Goal: Task Accomplishment & Management: Use online tool/utility

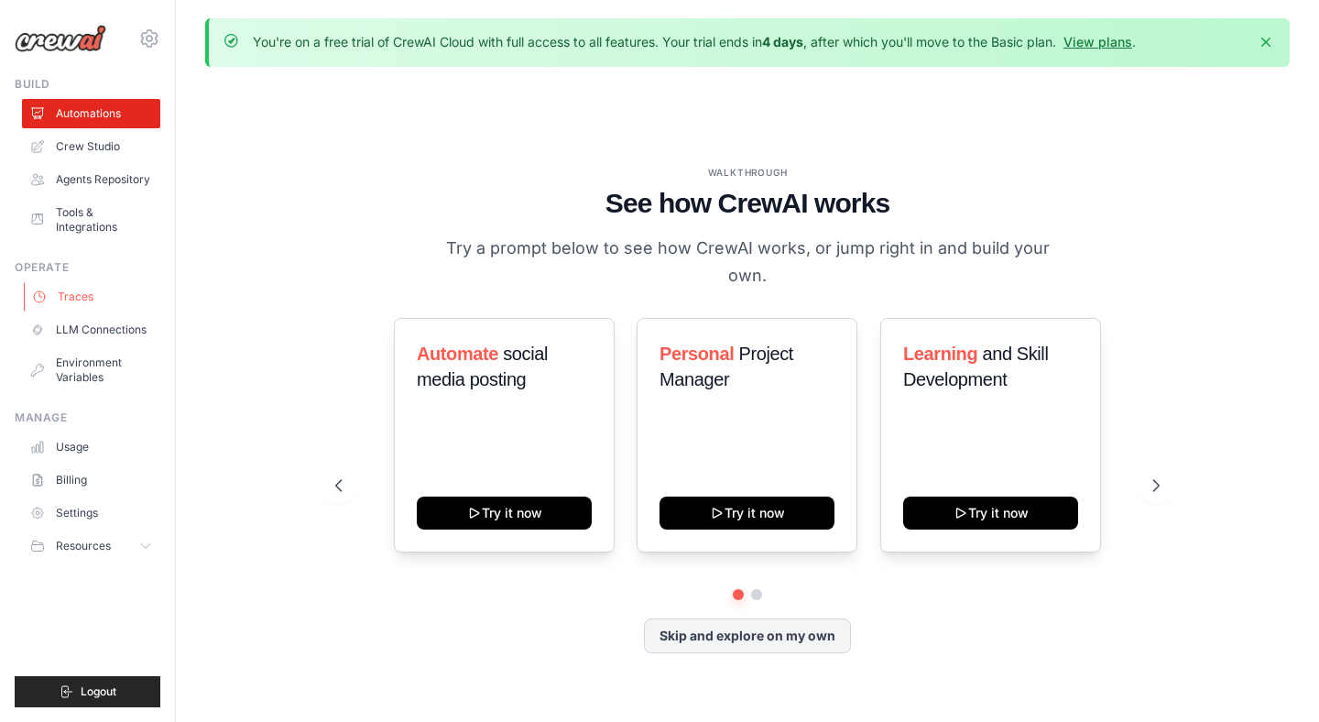
click at [90, 282] on link "Traces" at bounding box center [93, 296] width 138 height 29
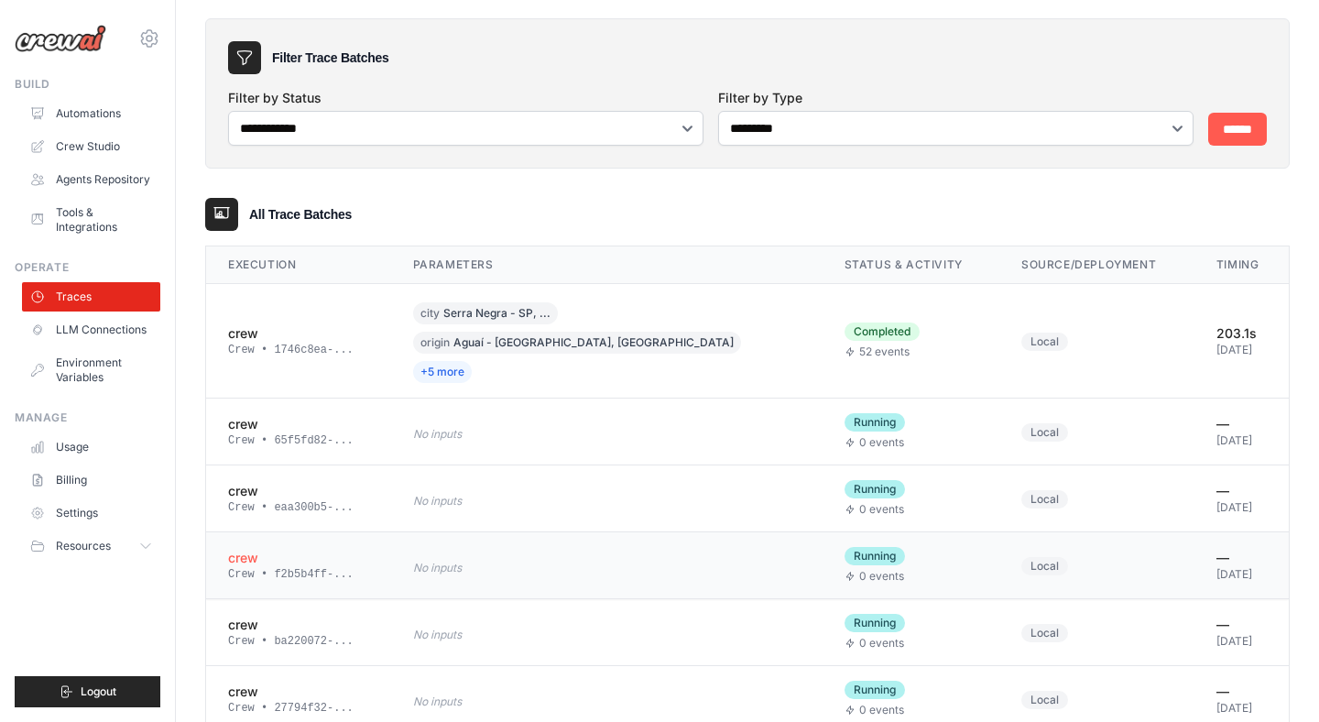
scroll to position [129, 0]
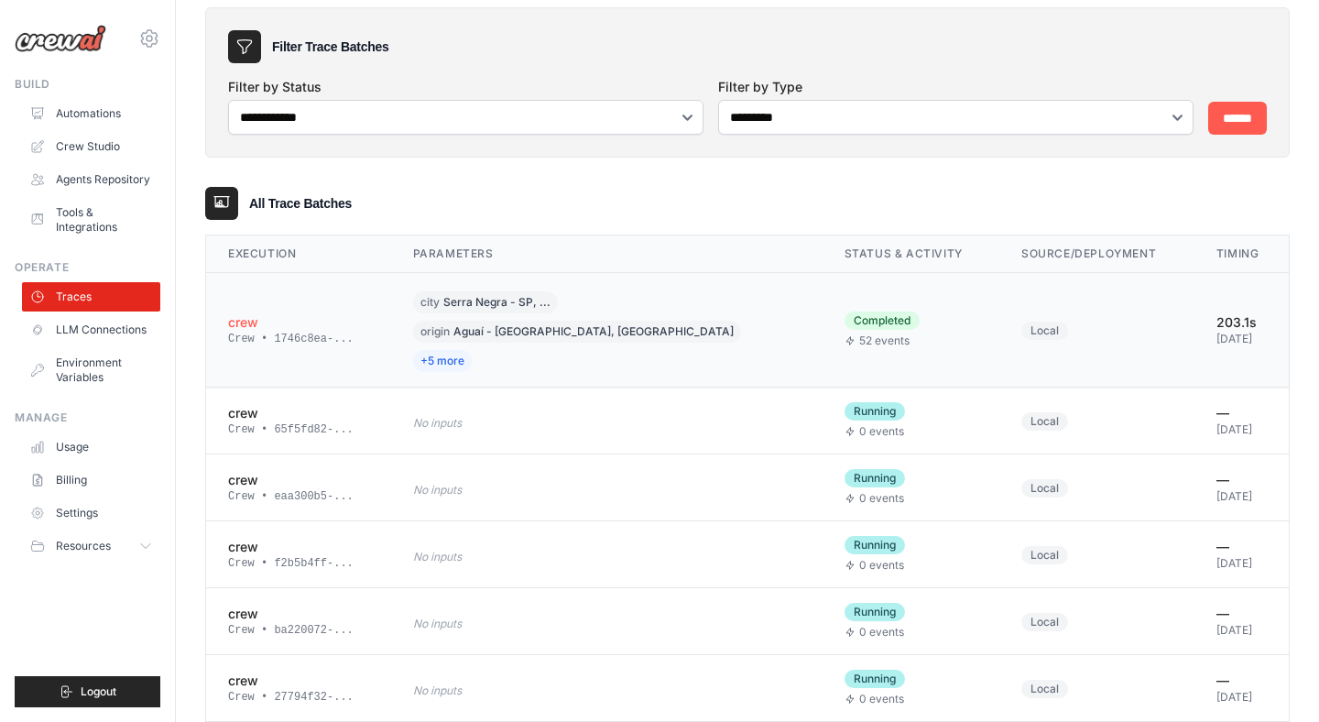
click at [886, 333] on span "52 events" at bounding box center [884, 340] width 50 height 15
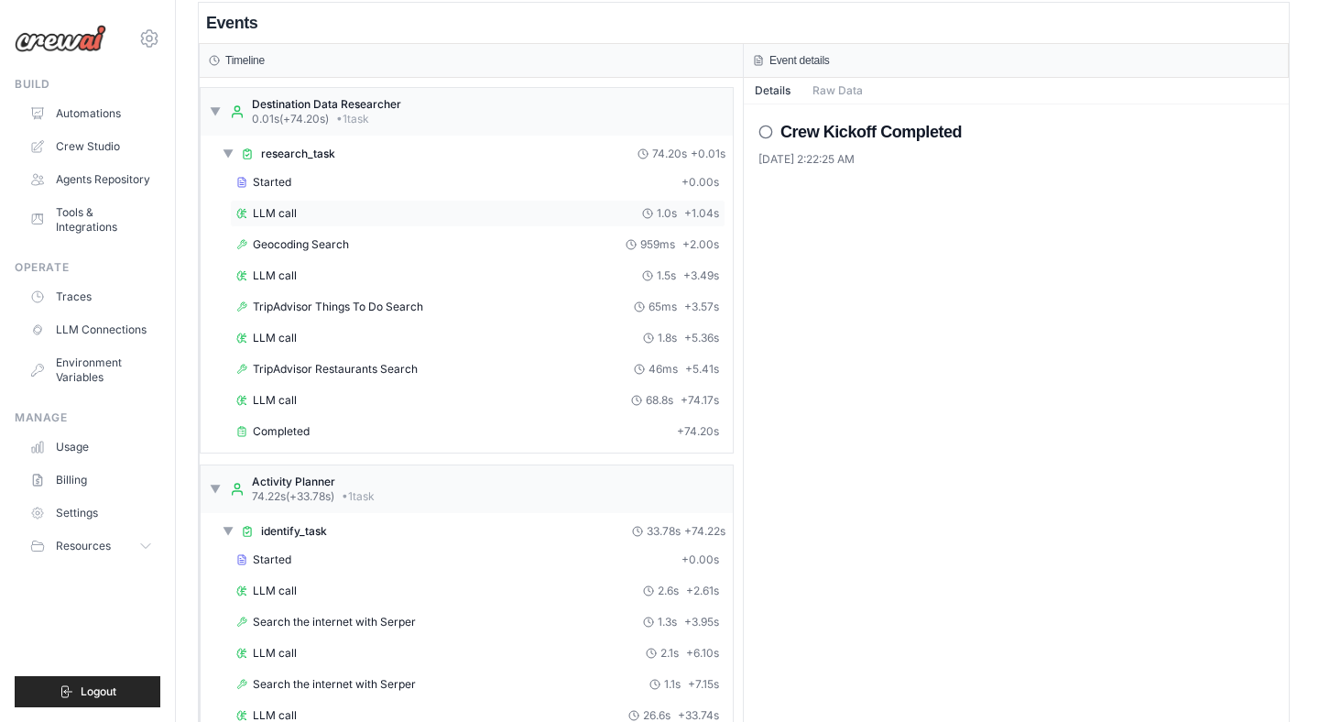
scroll to position [94, 0]
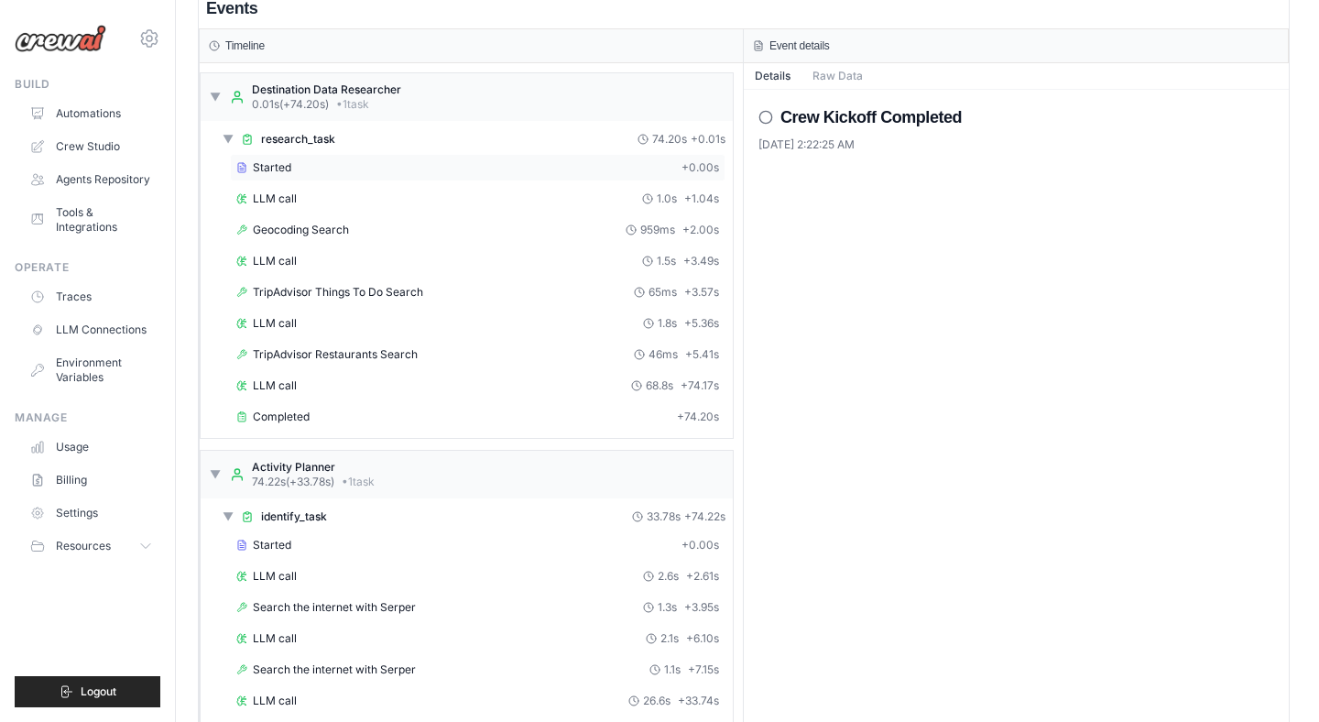
click at [275, 165] on span "Started" at bounding box center [272, 167] width 38 height 15
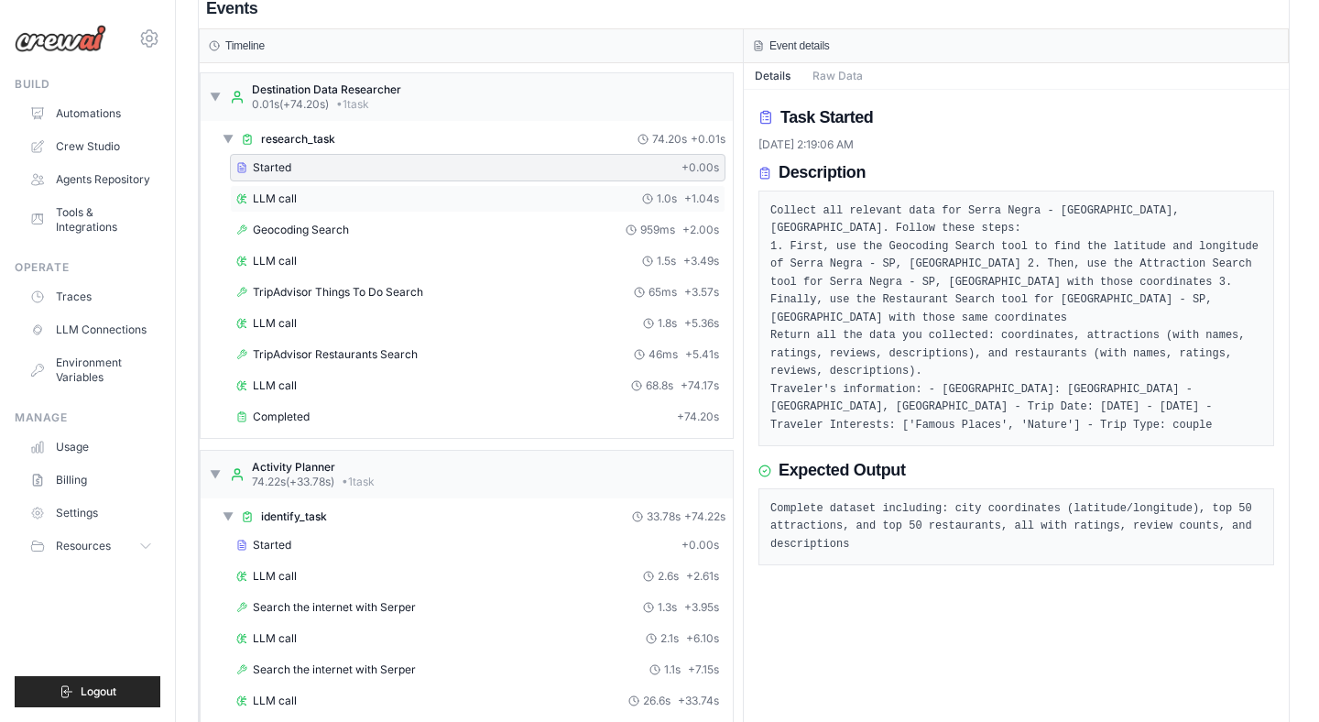
click at [300, 195] on div "LLM call 1.0s + 1.04s" at bounding box center [477, 198] width 483 height 15
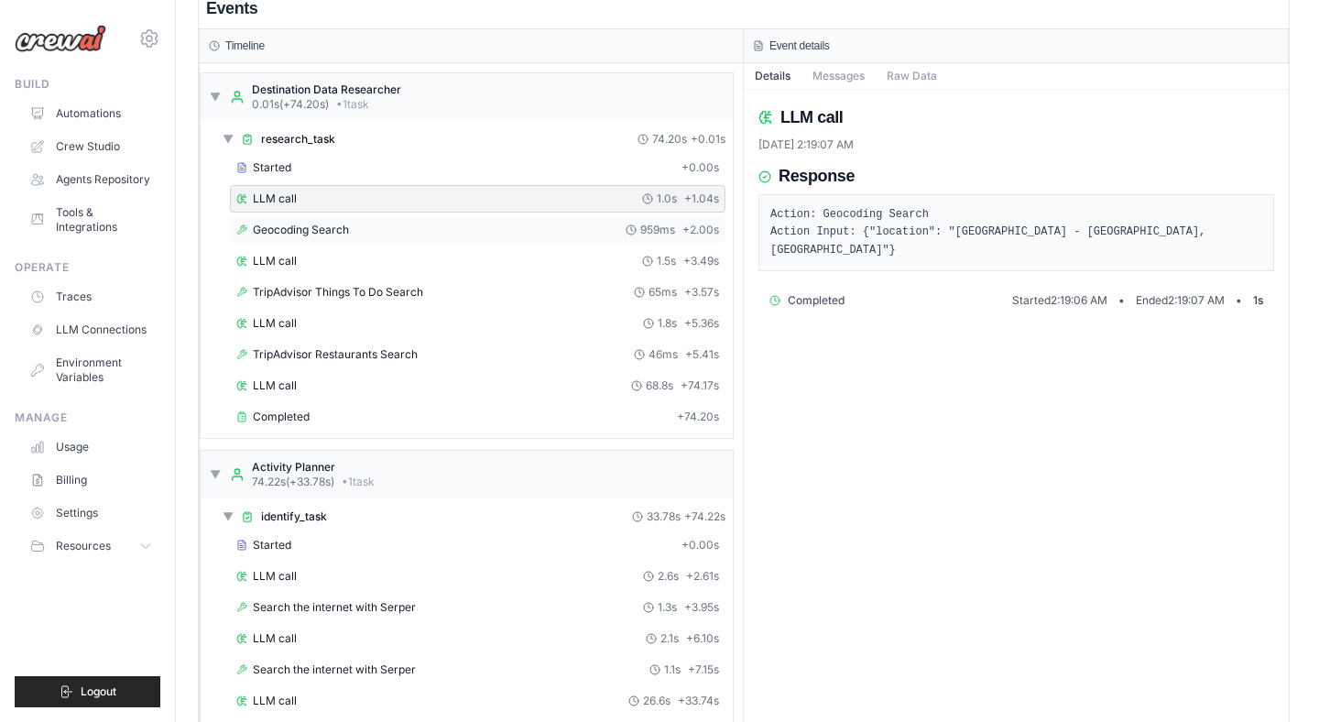
click at [323, 234] on span "Geocoding Search" at bounding box center [301, 230] width 96 height 15
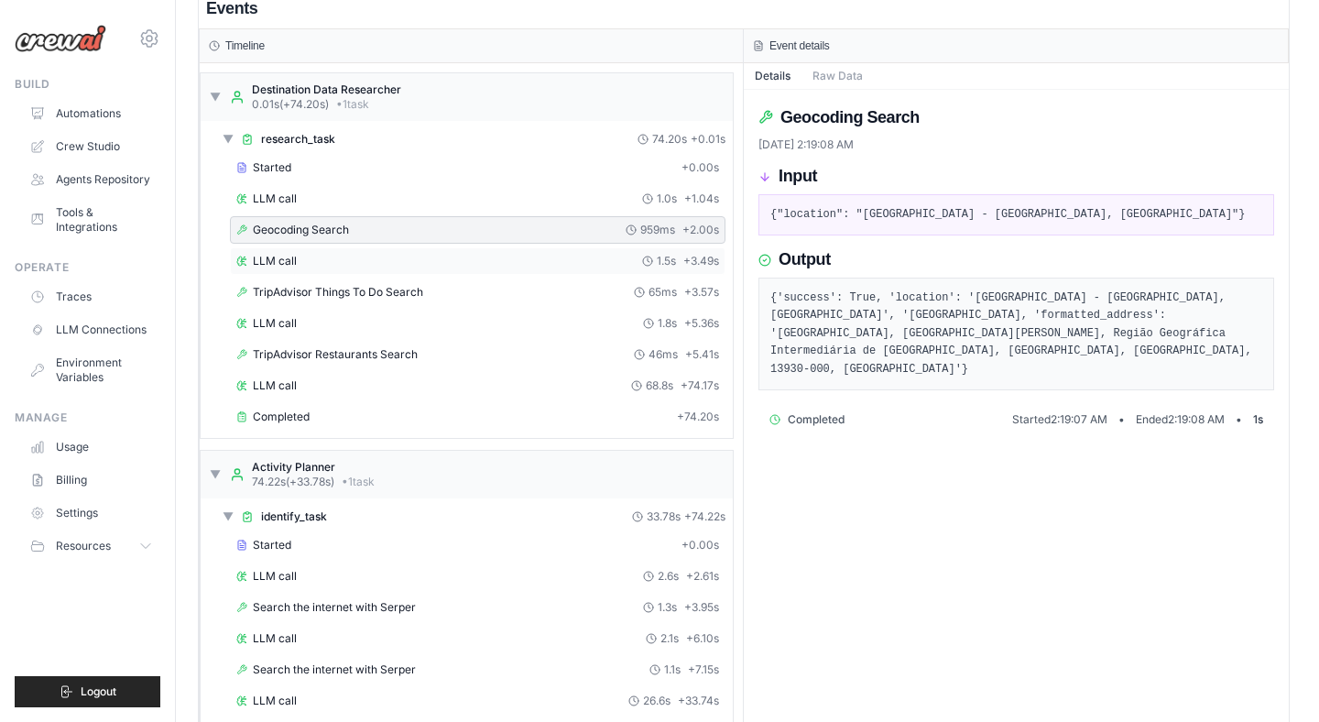
click at [339, 261] on div "LLM call 1.5s + 3.49s" at bounding box center [477, 261] width 483 height 15
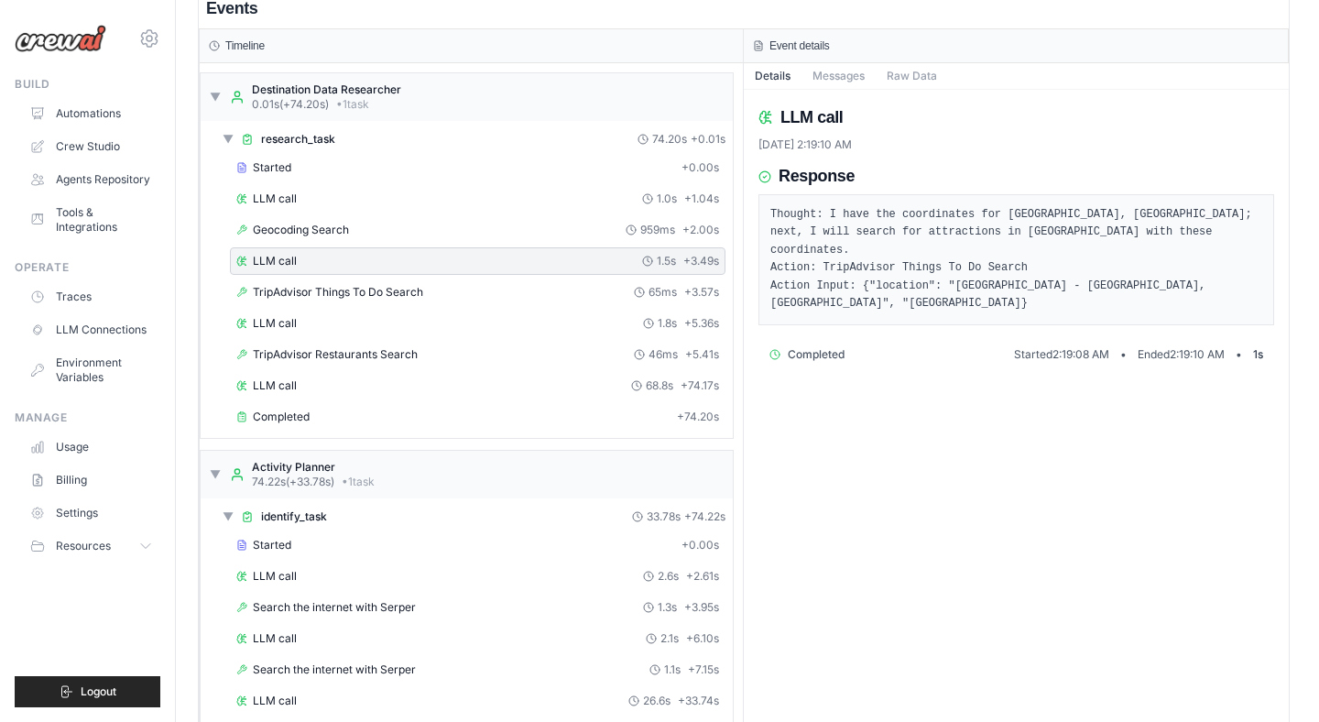
click at [345, 308] on div "Started + 0.00s LLM call 1.0s + 1.04s Geocoding Search 959ms + 2.00s LLM call 1…" at bounding box center [473, 294] width 517 height 280
click at [340, 318] on div "LLM call 1.8s + 5.36s" at bounding box center [477, 323] width 483 height 15
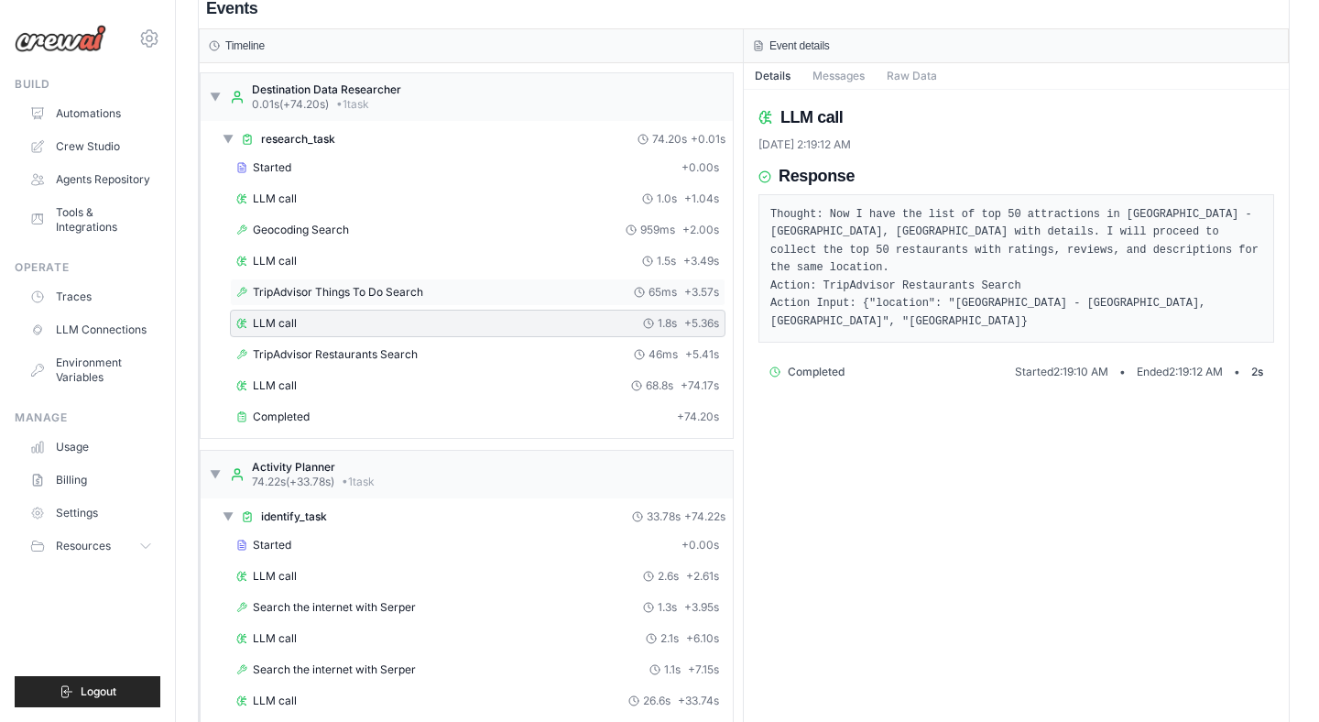
click at [353, 293] on span "TripAdvisor Things To Do Search" at bounding box center [338, 292] width 170 height 15
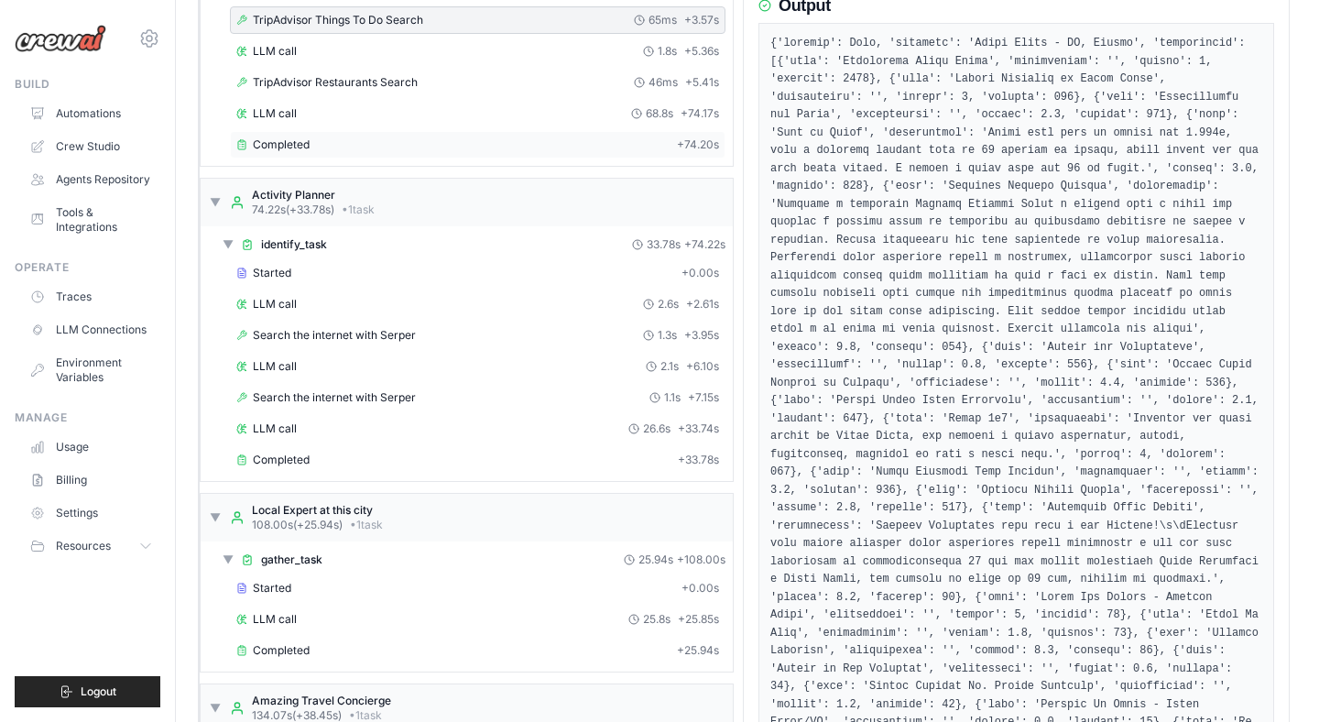
scroll to position [367, 0]
click at [438, 293] on div "LLM call 2.6s + 2.61s" at bounding box center [477, 302] width 495 height 27
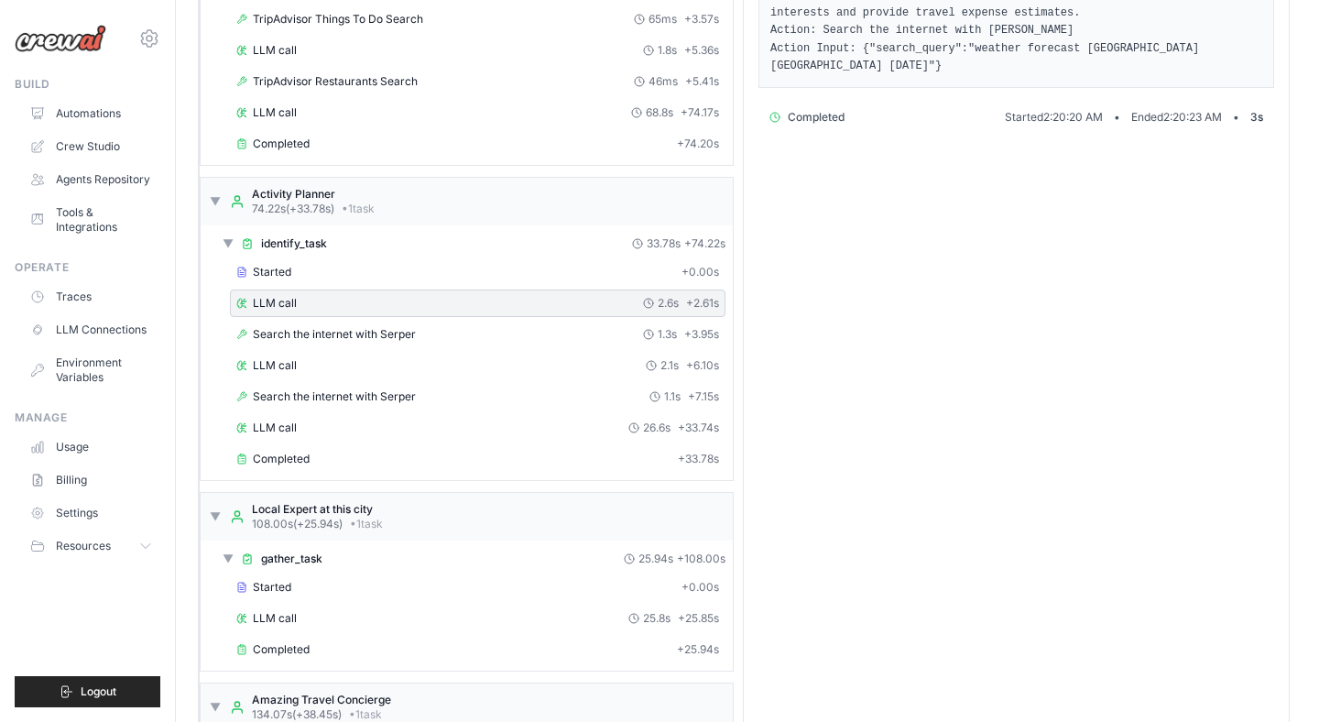
click at [412, 320] on div "Started + 0.00s LLM call 2.6s + 2.61s Search the internet with [PERSON_NAME] 1.…" at bounding box center [473, 367] width 517 height 218
click at [410, 337] on span "Search the internet with Serper" at bounding box center [334, 334] width 163 height 15
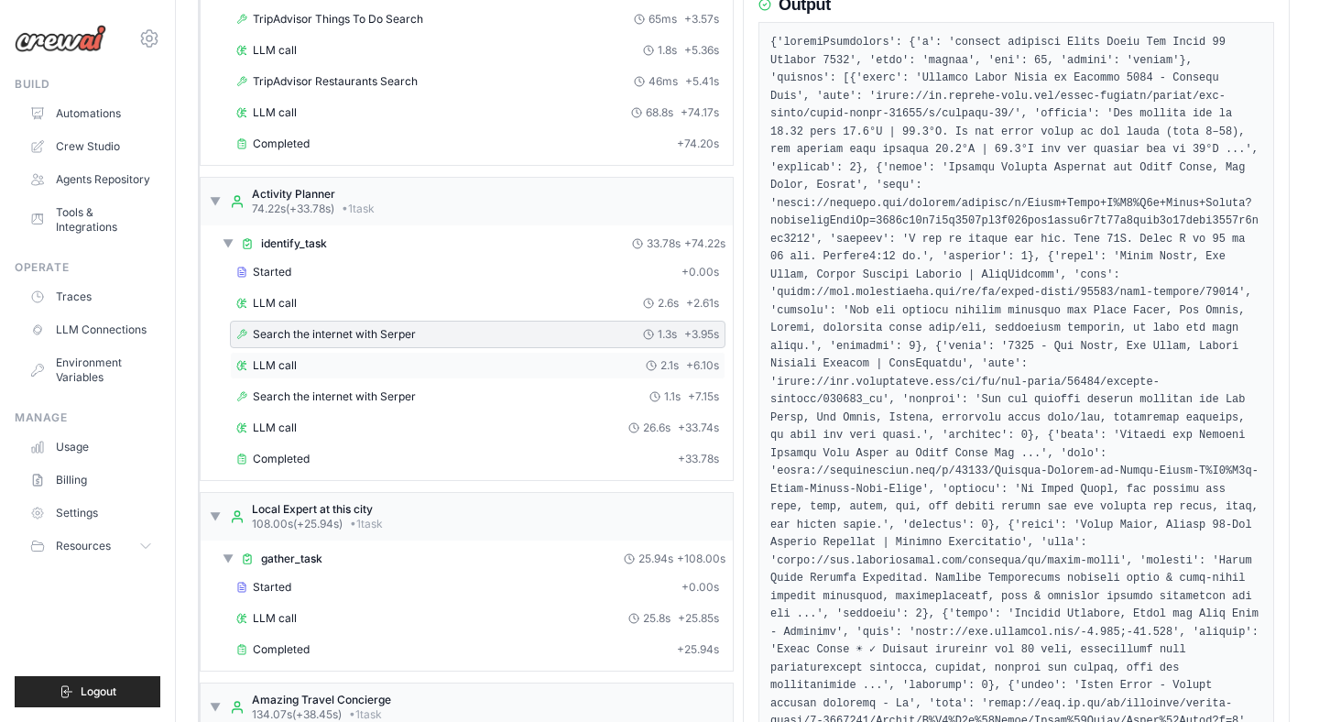
click at [411, 363] on div "LLM call 2.1s + 6.10s" at bounding box center [477, 365] width 483 height 15
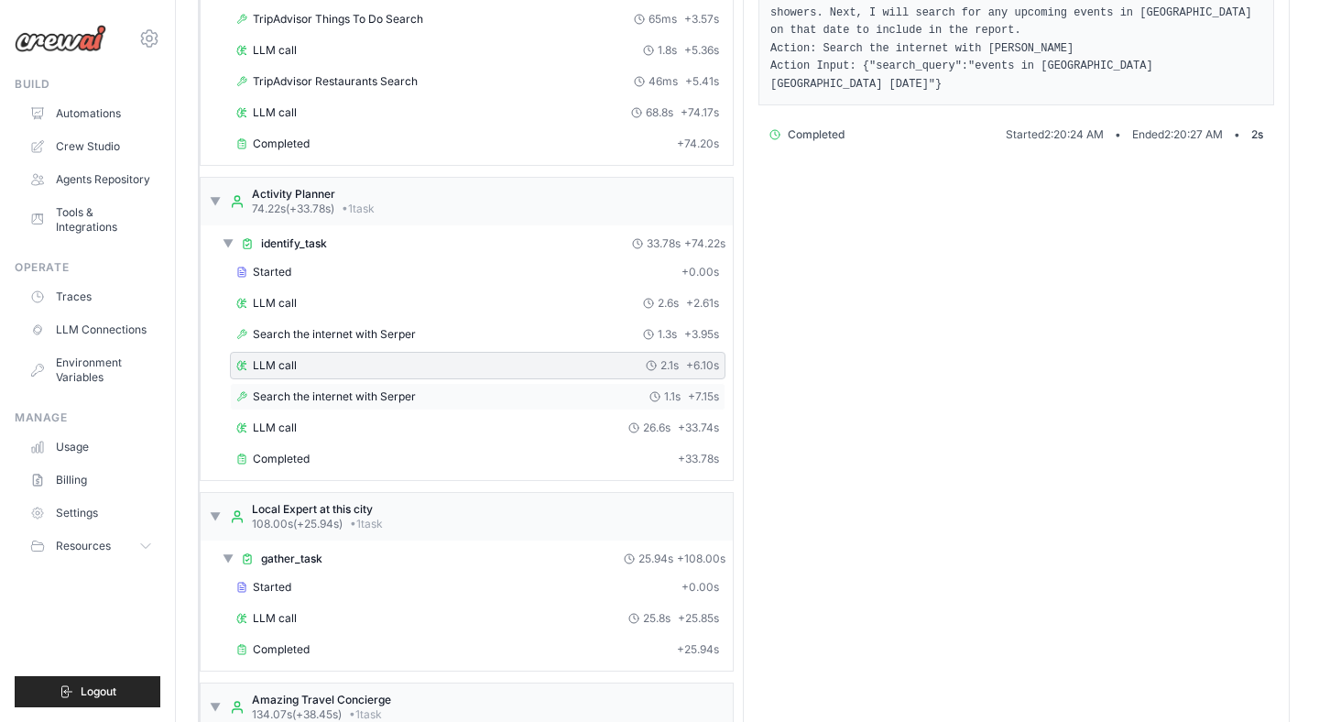
click at [409, 391] on span "Search the internet with Serper" at bounding box center [334, 396] width 163 height 15
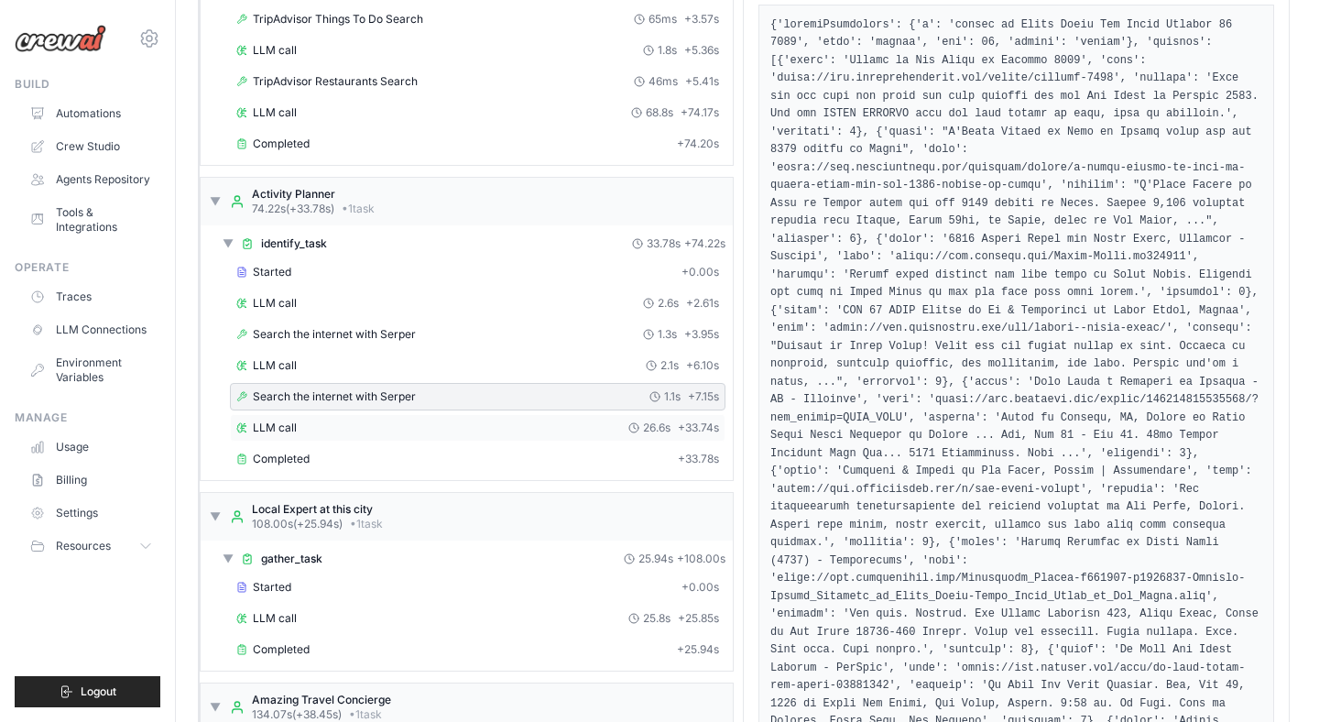
click at [409, 421] on div "LLM call 26.6s + 33.74s" at bounding box center [477, 427] width 483 height 15
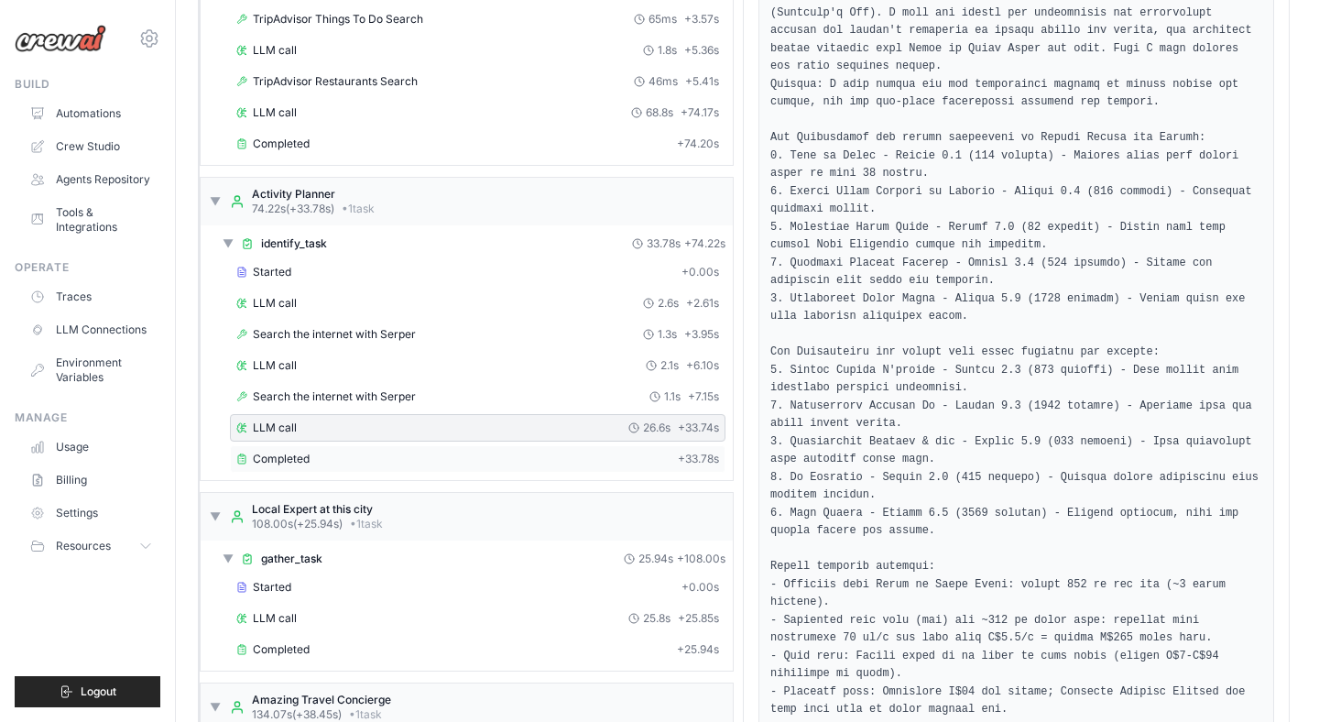
click at [408, 445] on div "Completed + 33.78s" at bounding box center [477, 458] width 495 height 27
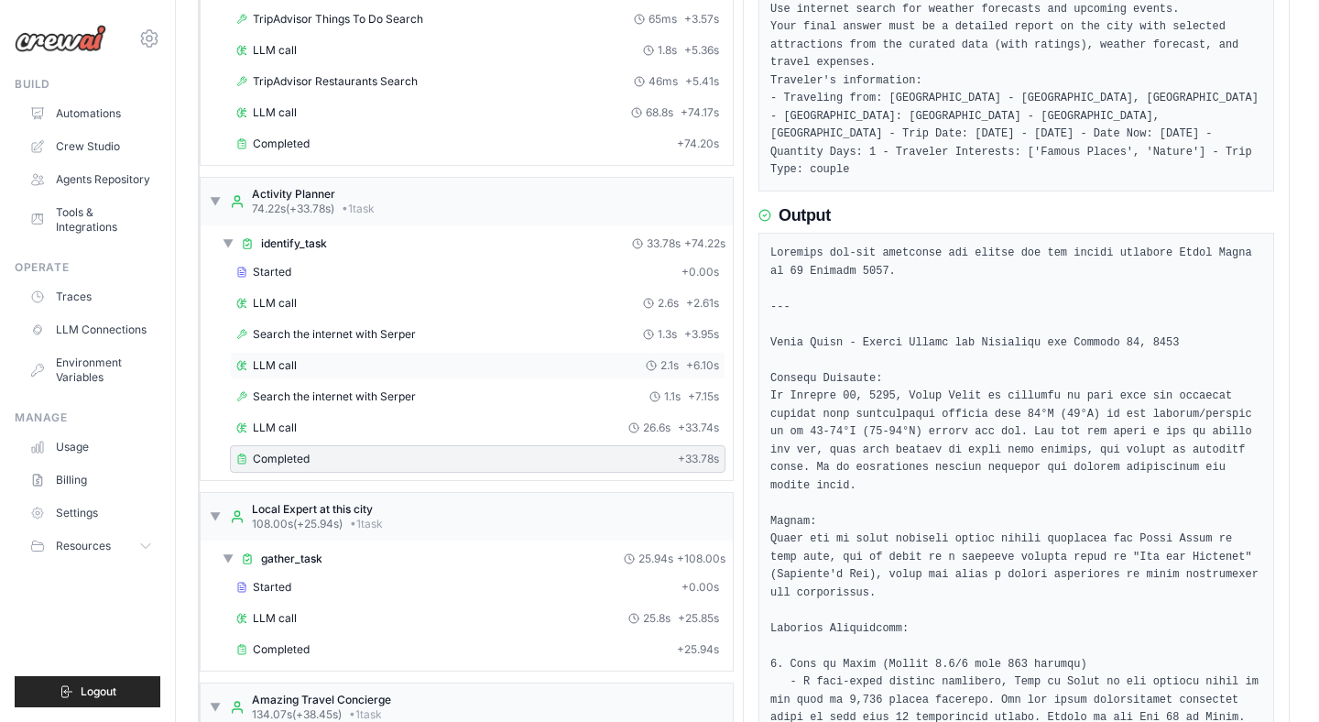
click at [401, 360] on div "LLM call 2.1s + 6.10s" at bounding box center [477, 365] width 483 height 15
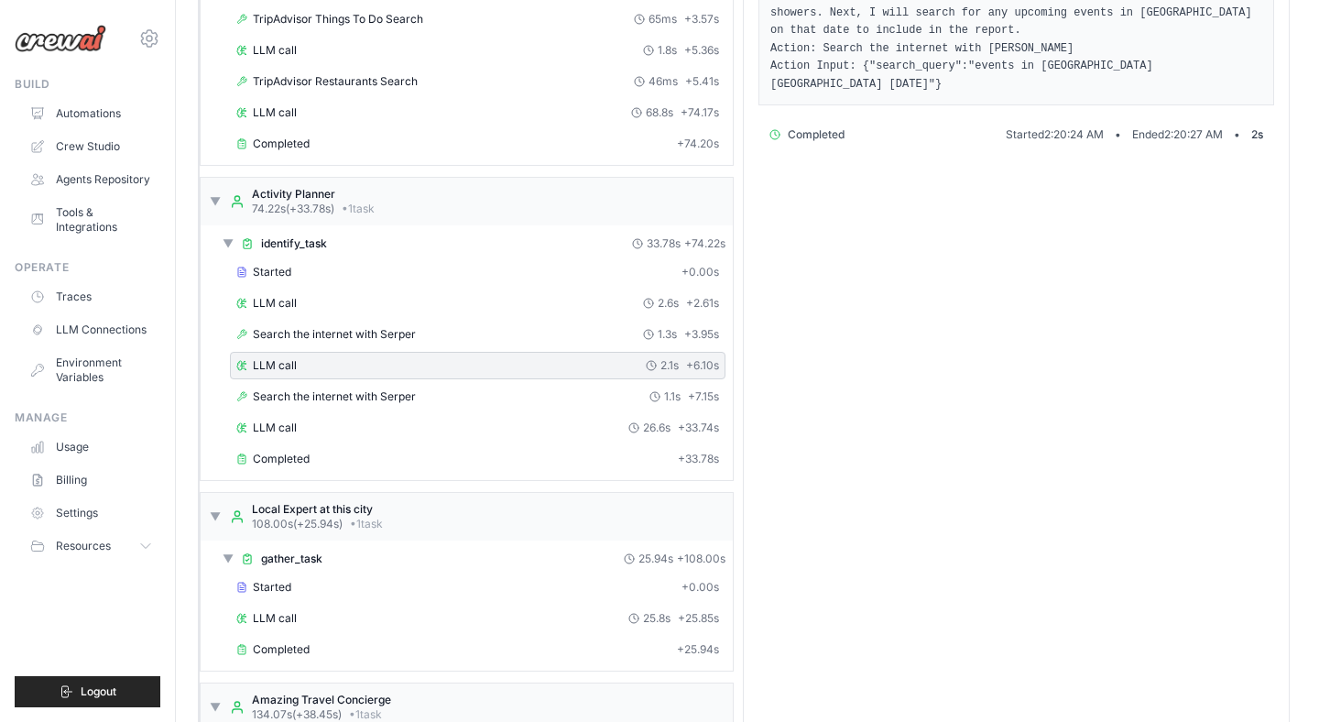
click at [402, 378] on div "LLM call 2.1s + 6.10s" at bounding box center [477, 365] width 495 height 27
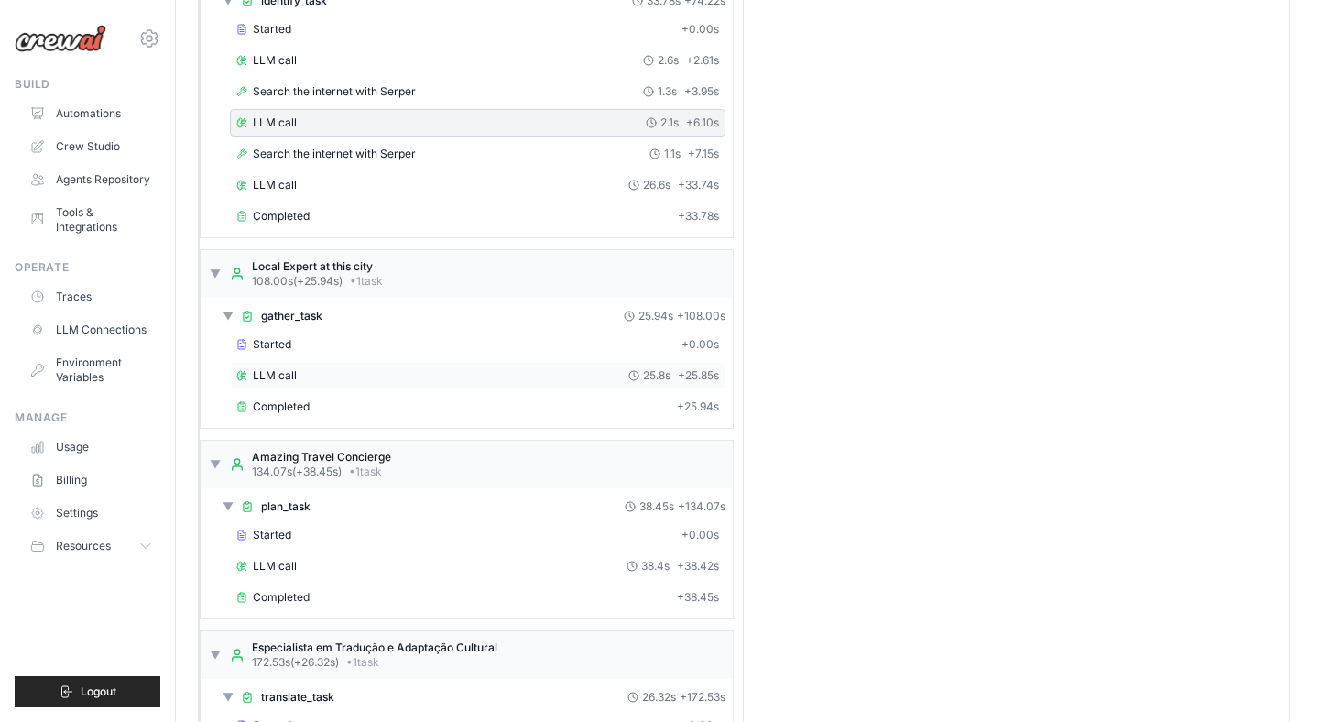
scroll to position [737, 0]
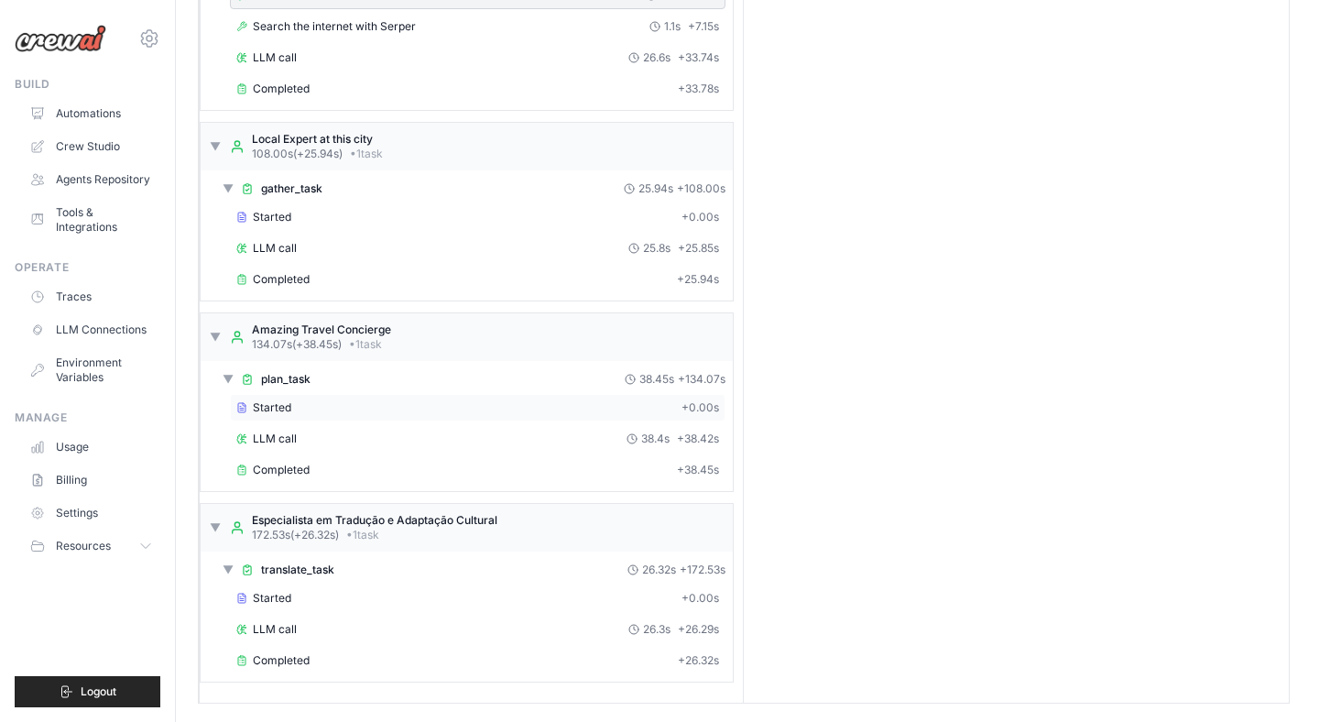
click at [396, 413] on div "Started" at bounding box center [455, 407] width 438 height 15
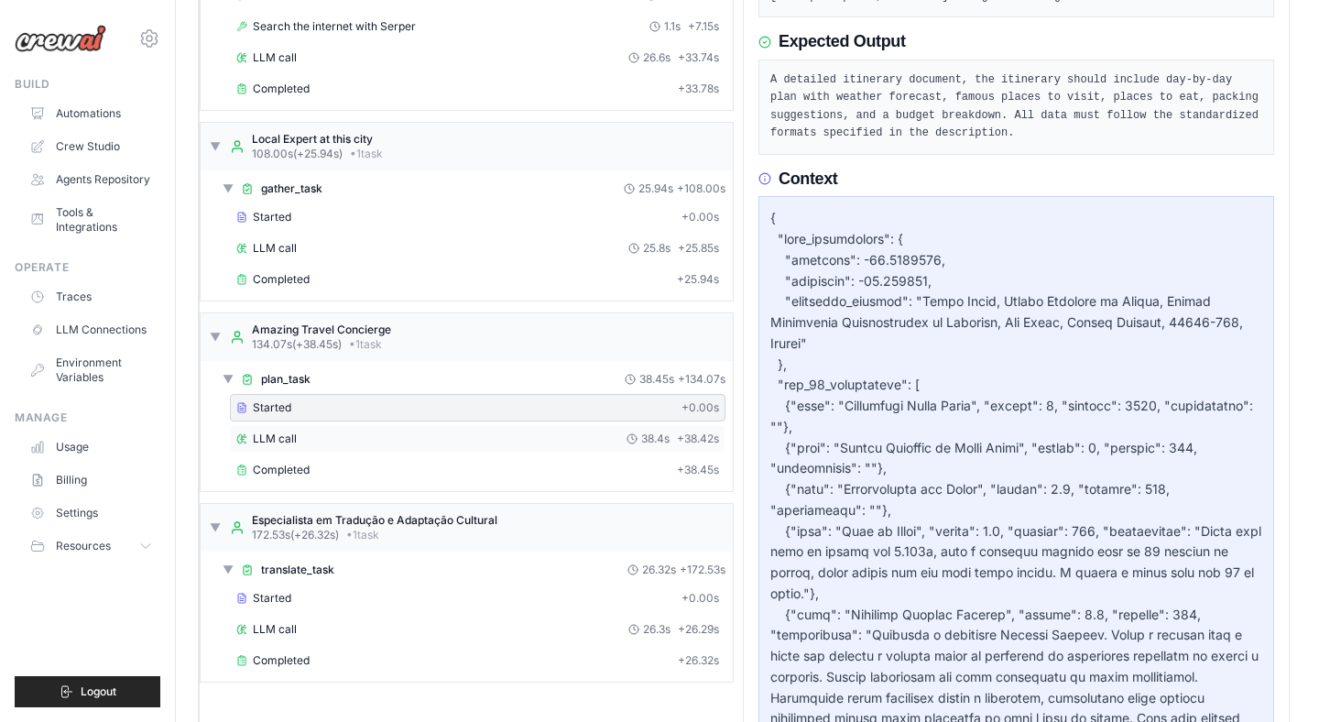
click at [397, 439] on div "LLM call 38.4s + 38.42s" at bounding box center [477, 438] width 483 height 15
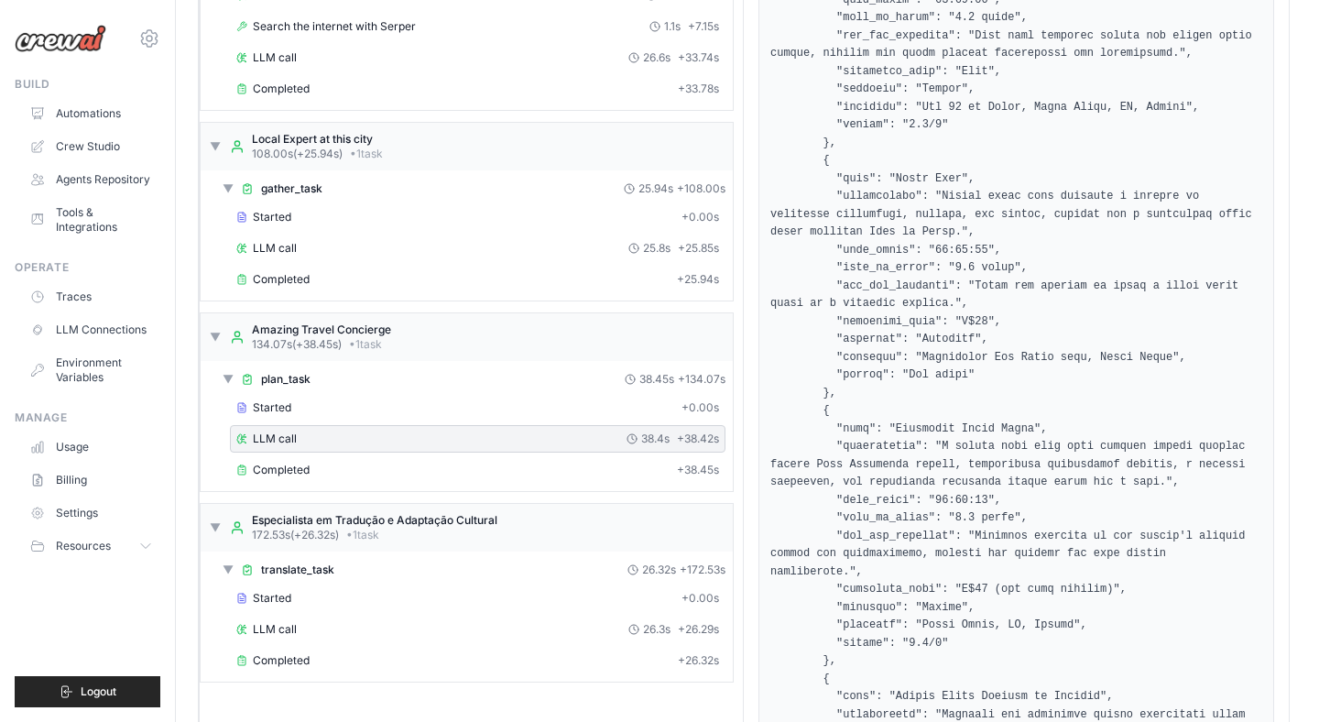
click at [397, 430] on div "LLM call 38.4s + 38.42s" at bounding box center [477, 438] width 495 height 27
click at [402, 404] on div "Started" at bounding box center [455, 407] width 438 height 15
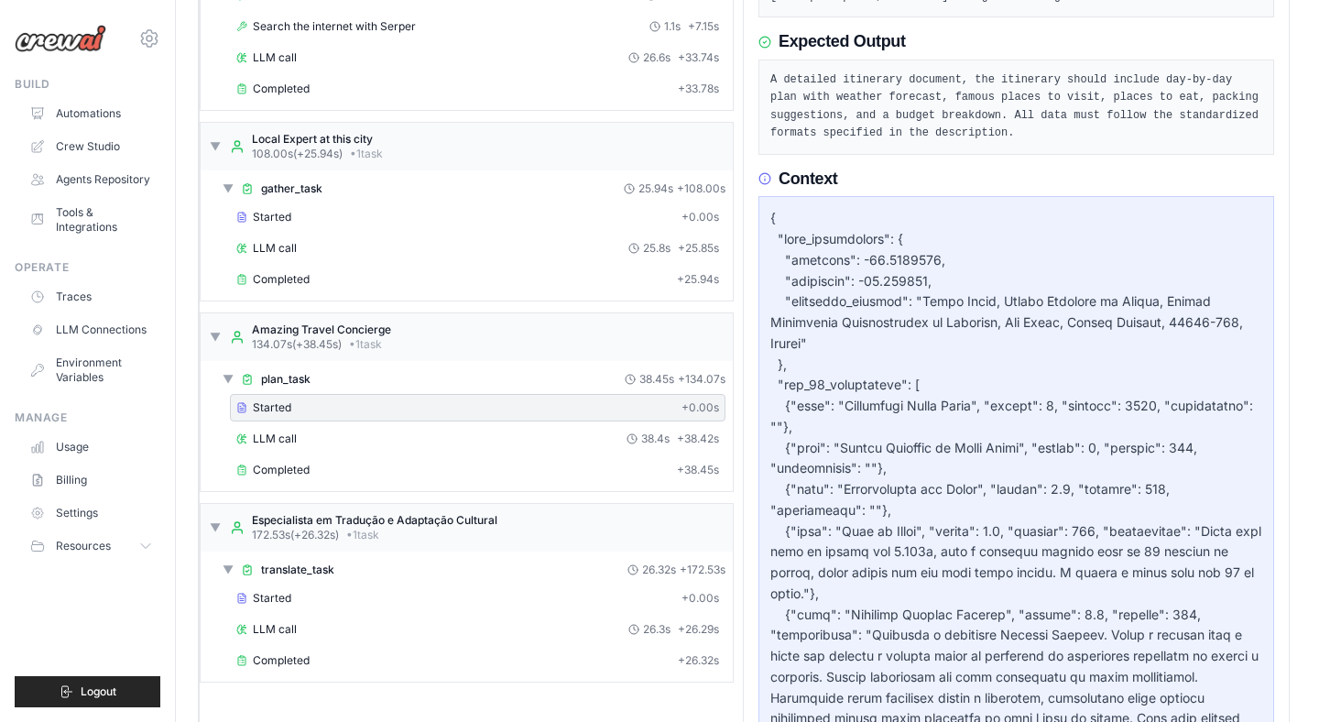
click at [409, 452] on div "Started + 0.00s LLM call 38.4s + 38.42s Completed + 38.45s" at bounding box center [473, 440] width 517 height 93
click at [409, 432] on div "LLM call 38.4s + 38.42s" at bounding box center [477, 438] width 483 height 15
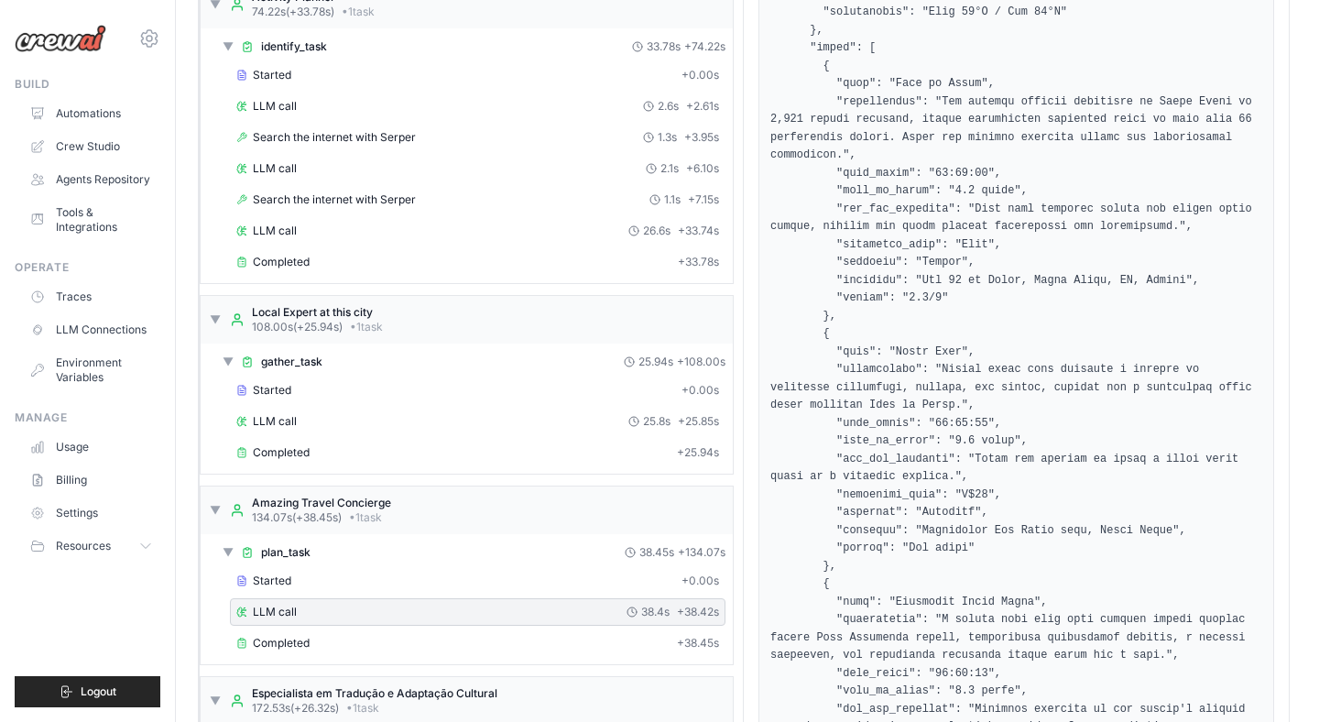
scroll to position [541, 0]
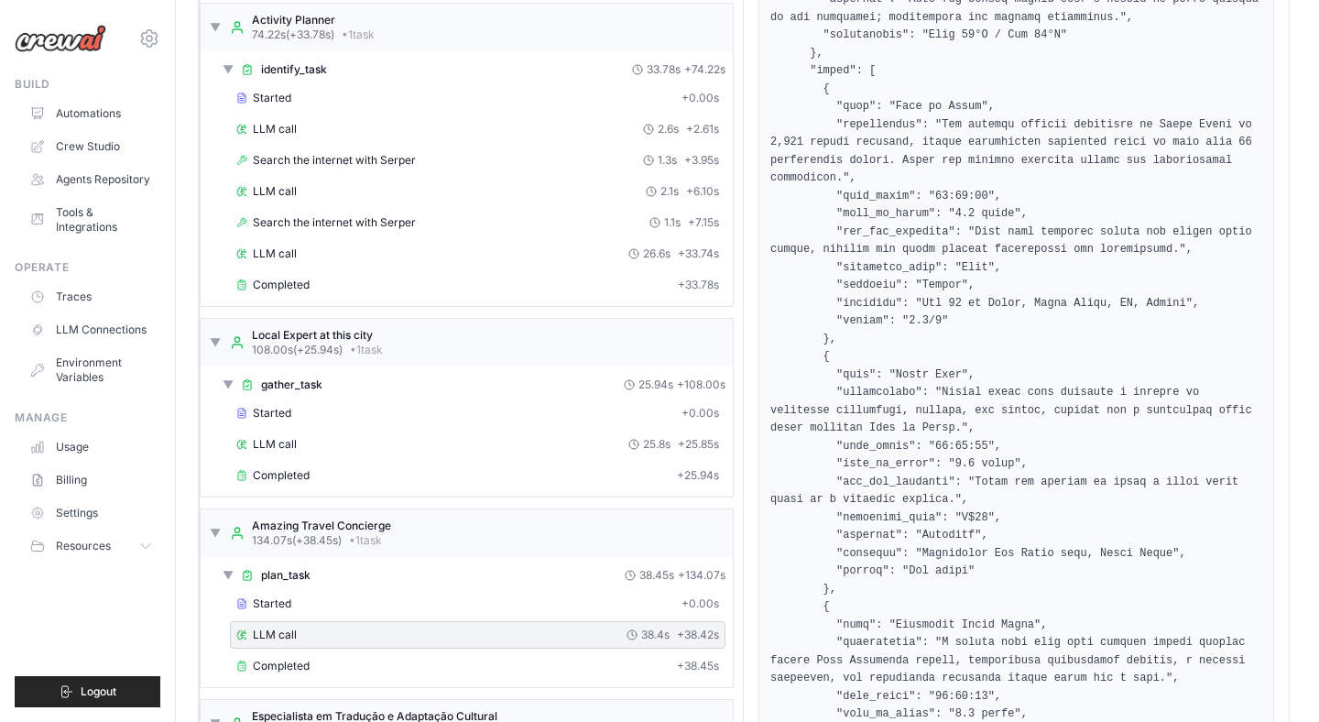
click at [409, 432] on div "LLM call 25.8s + 25.85s" at bounding box center [477, 443] width 495 height 27
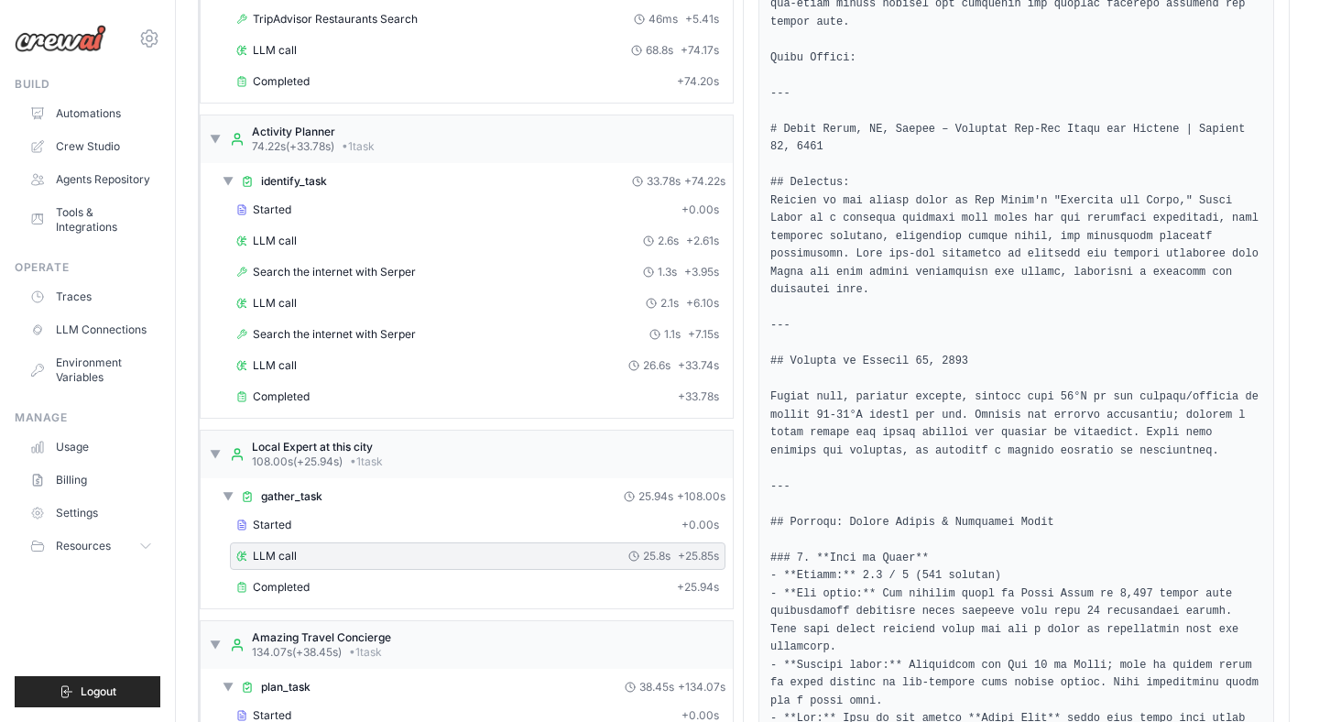
scroll to position [413, 0]
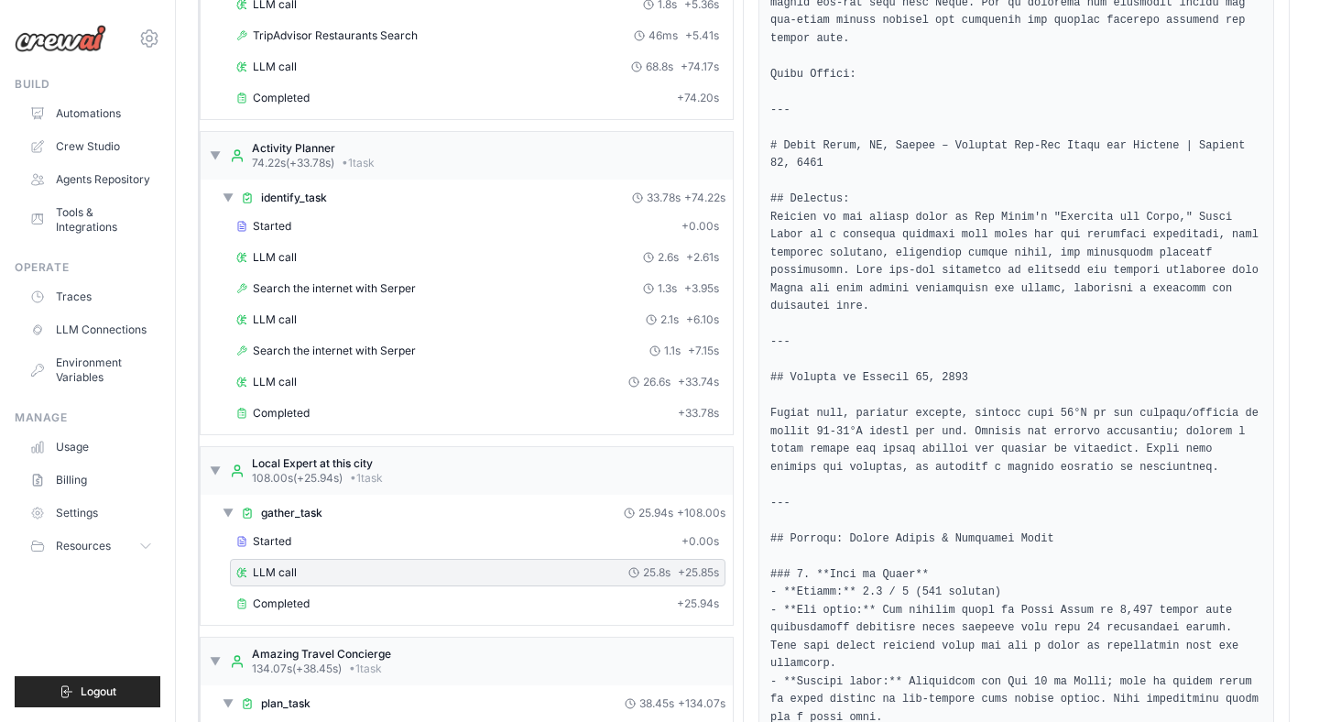
click at [407, 366] on div "Started + 0.00s LLM call 2.6s + 2.61s Search the internet with [PERSON_NAME] 1.…" at bounding box center [473, 321] width 517 height 218
click at [414, 353] on span "Search the internet with Serper" at bounding box center [334, 350] width 163 height 15
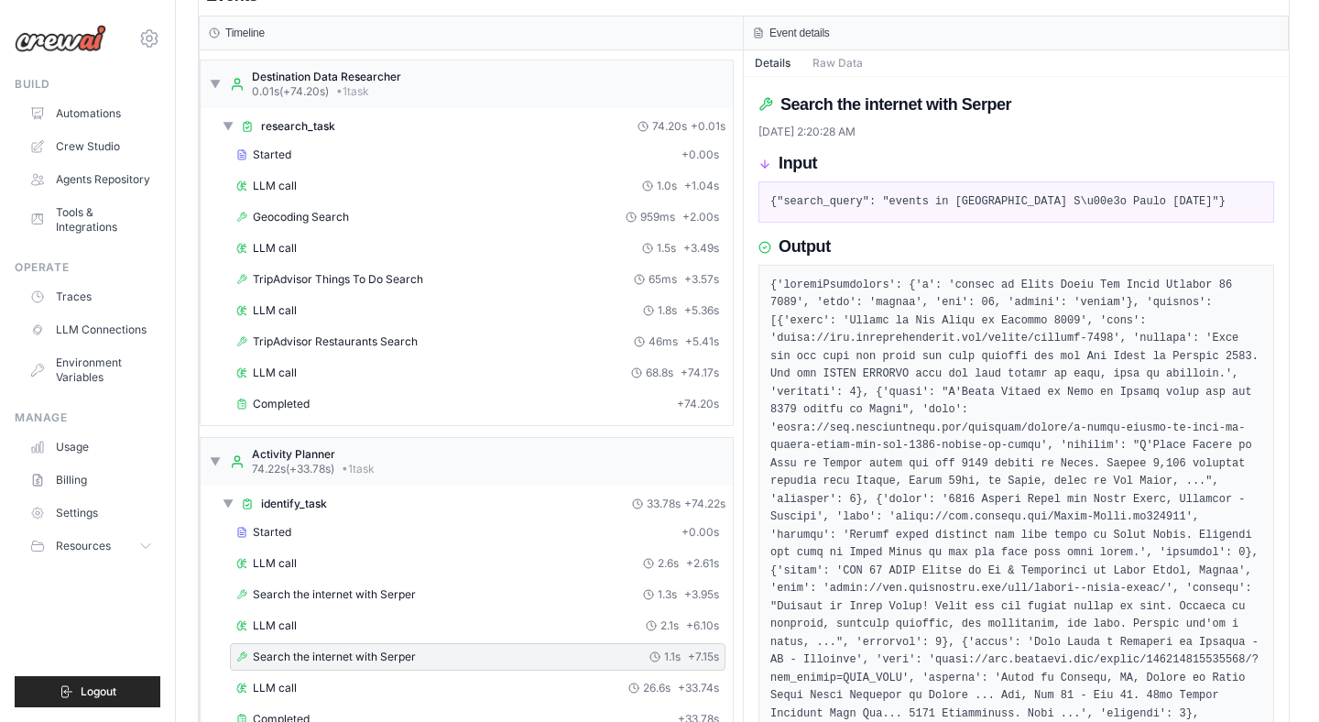
scroll to position [77, 0]
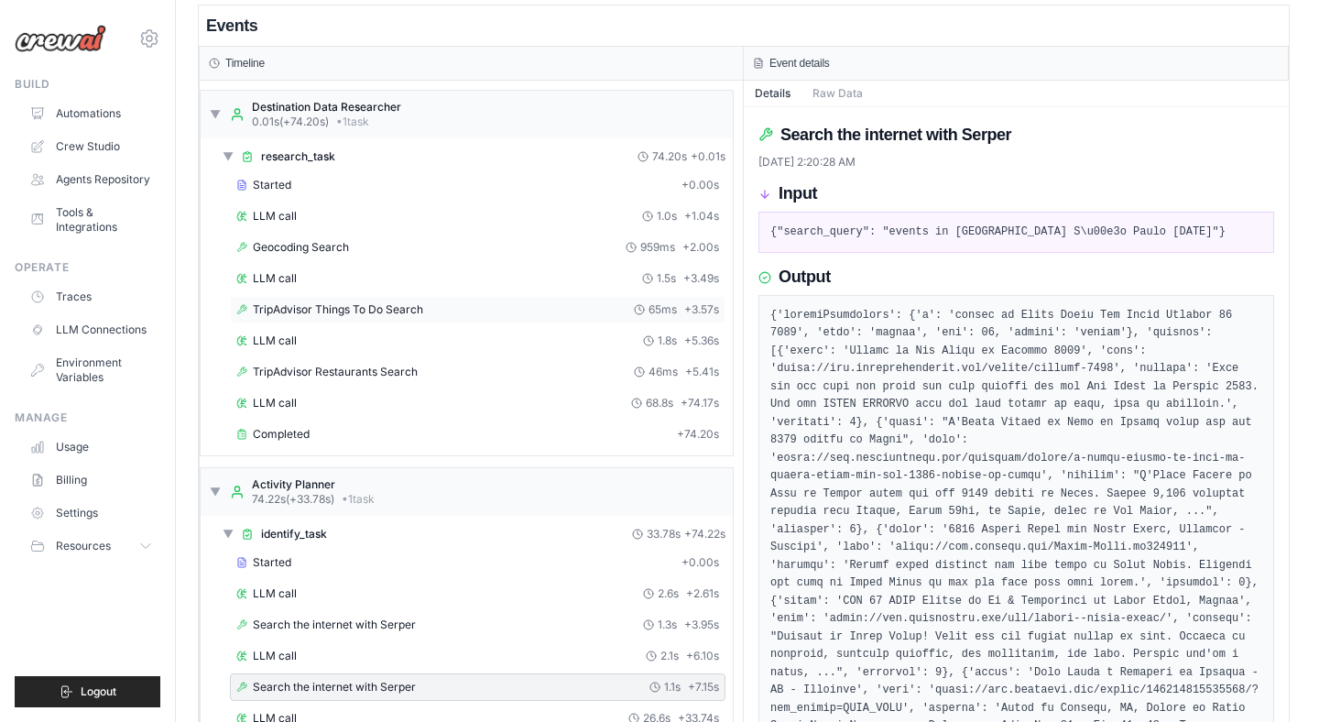
click at [418, 299] on div "TripAdvisor Things To Do Search 65ms + 3.57s" at bounding box center [477, 309] width 495 height 27
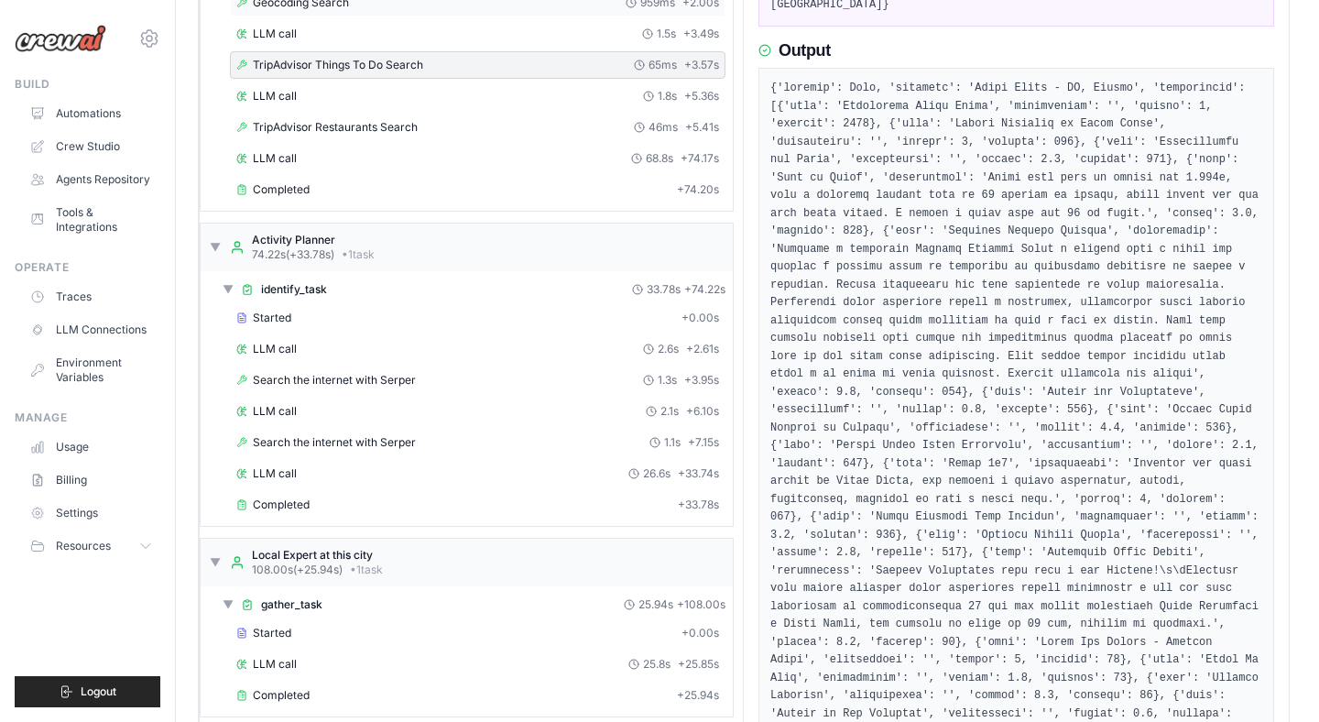
scroll to position [0, 0]
